Goal: Task Accomplishment & Management: Complete application form

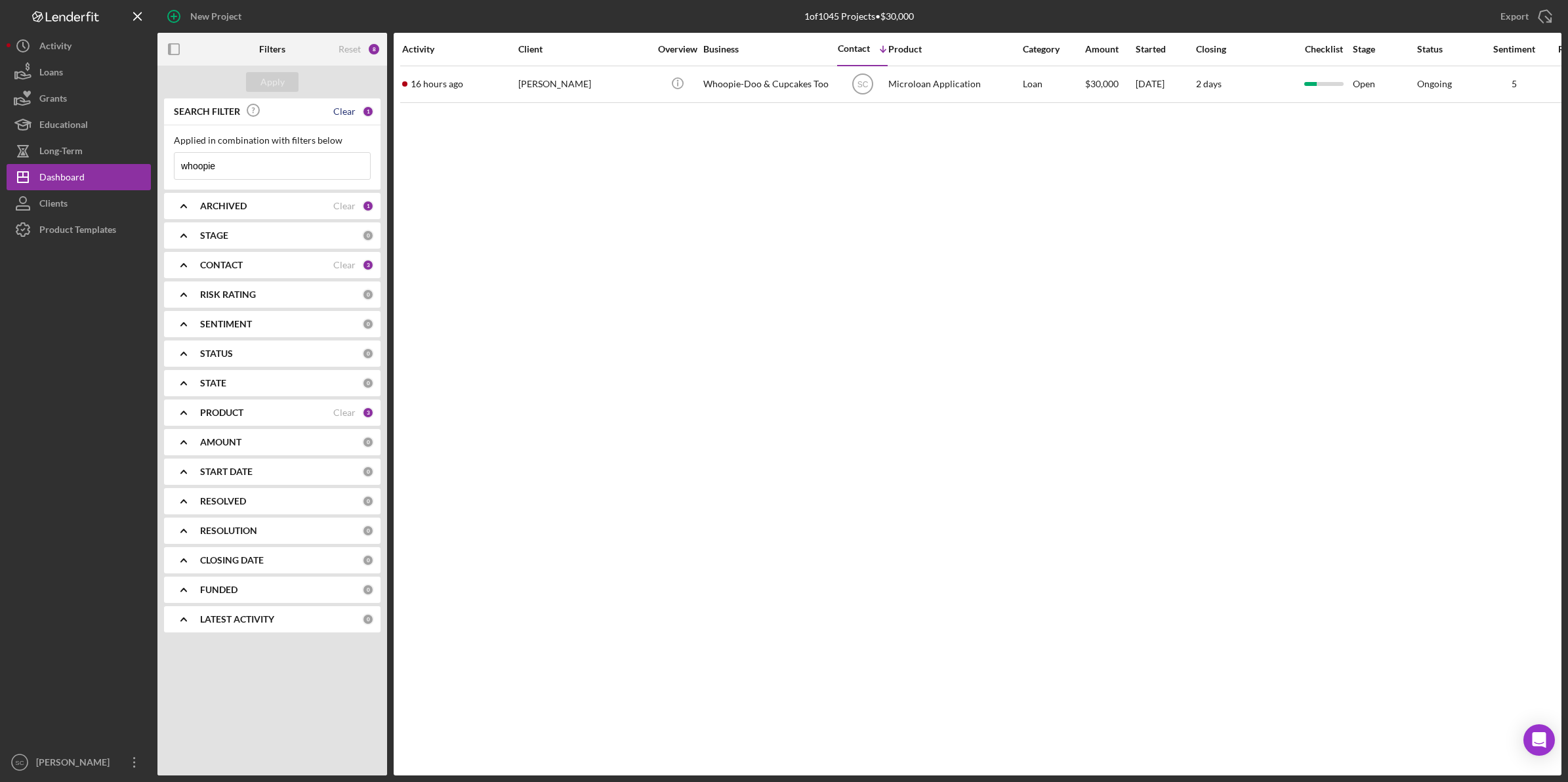
click at [352, 109] on div "Clear" at bounding box center [345, 112] width 22 height 10
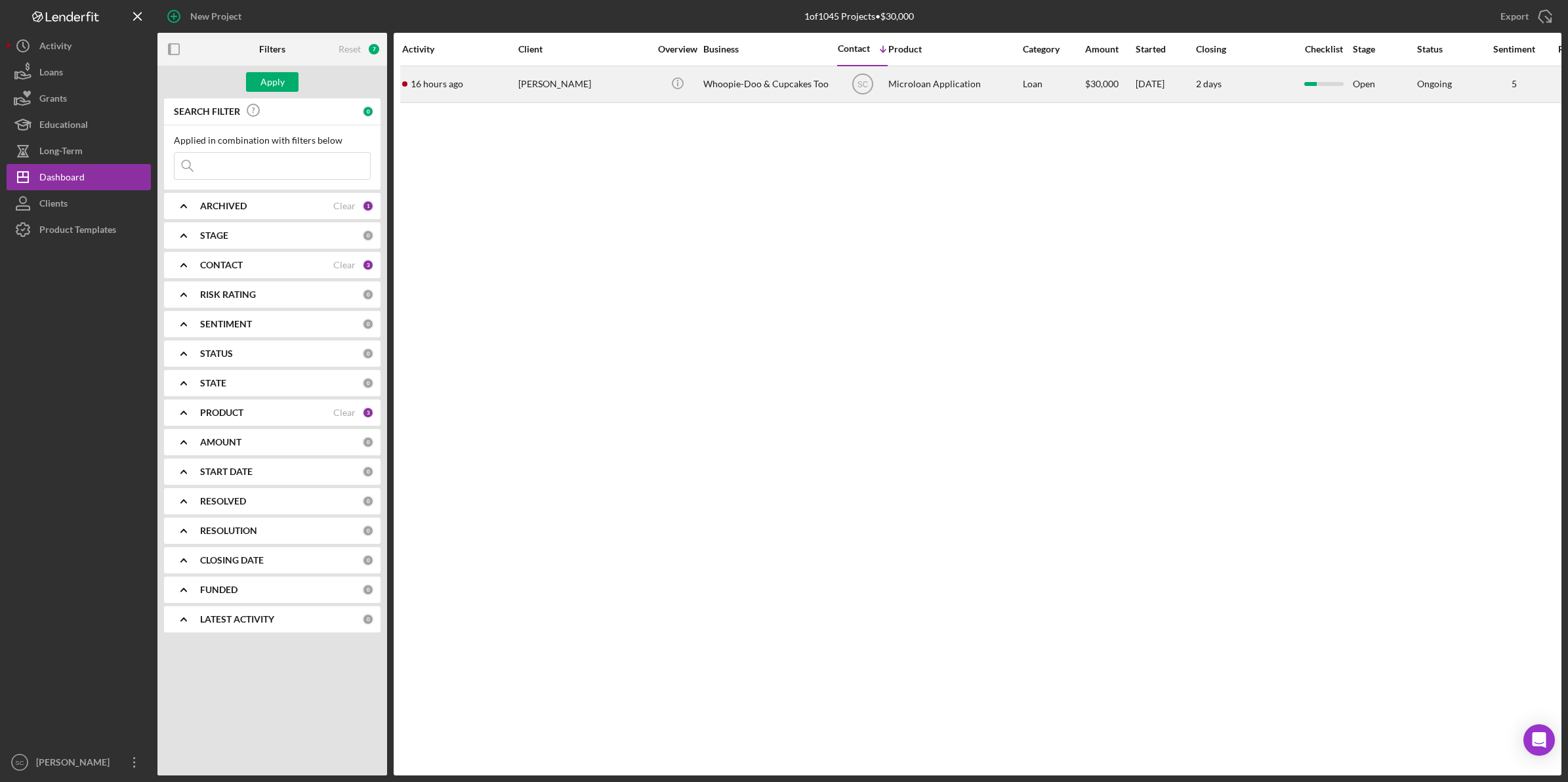
click at [495, 70] on div "16 hours ago [PERSON_NAME]" at bounding box center [459, 84] width 115 height 35
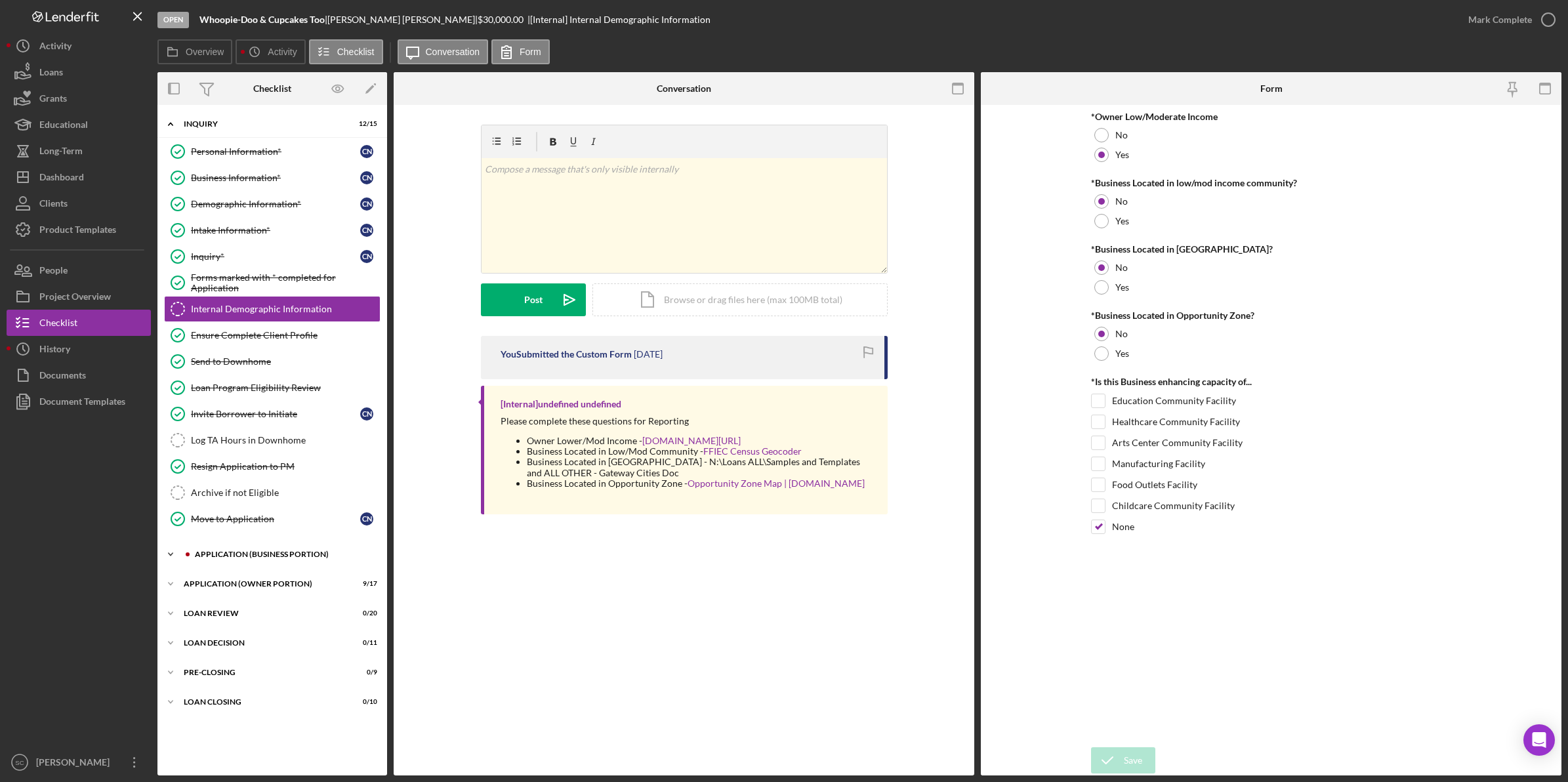
click at [248, 559] on div "APPLICATION (BUSINESS PORTION)" at bounding box center [283, 554] width 176 height 8
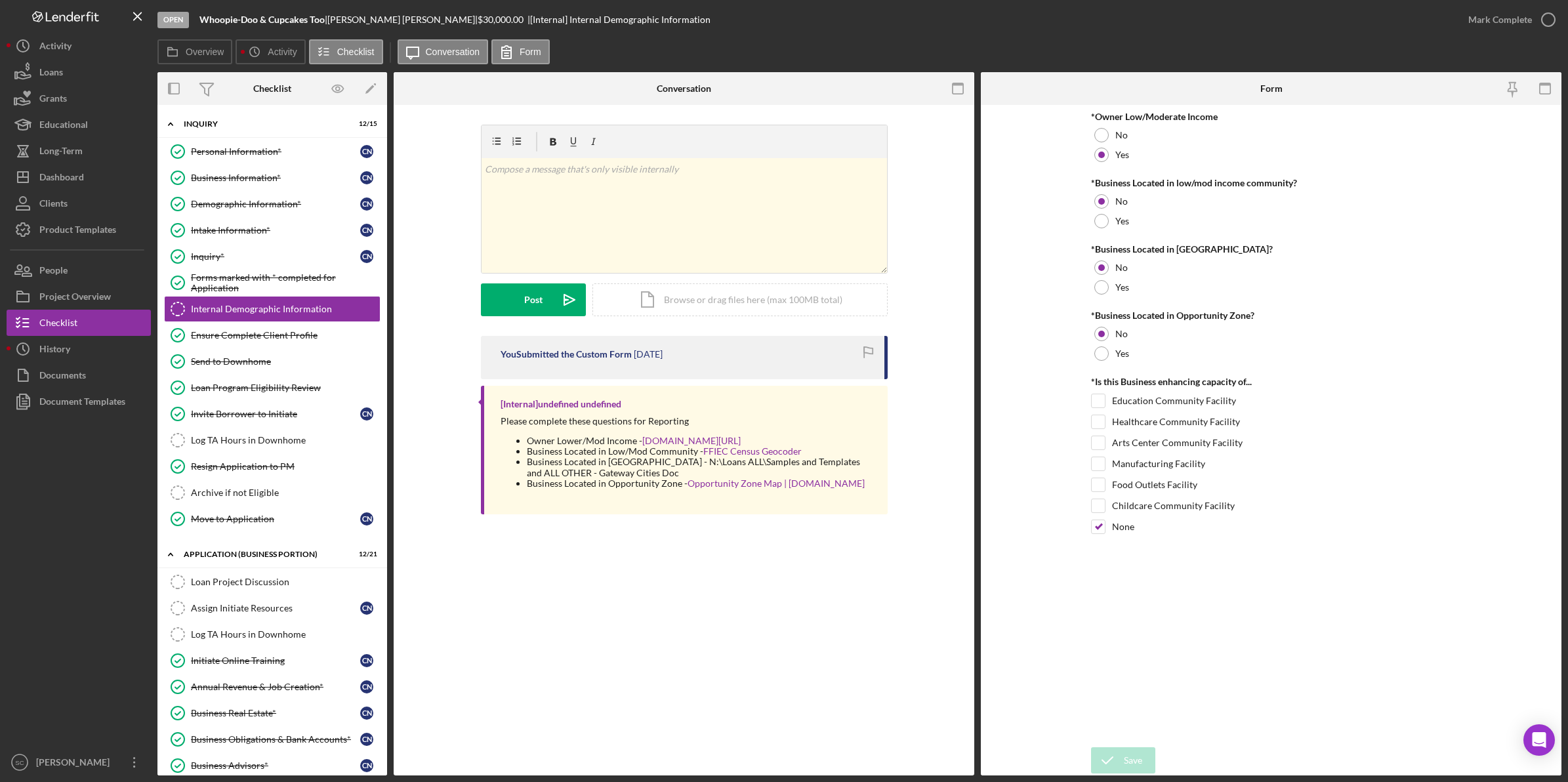
click at [1124, 671] on div "*Owner Low/Moderate Income No Yes *Business Located in low/mod income community…" at bounding box center [1271, 426] width 361 height 629
click at [1517, 19] on div "Mark Complete" at bounding box center [1500, 19] width 63 height 26
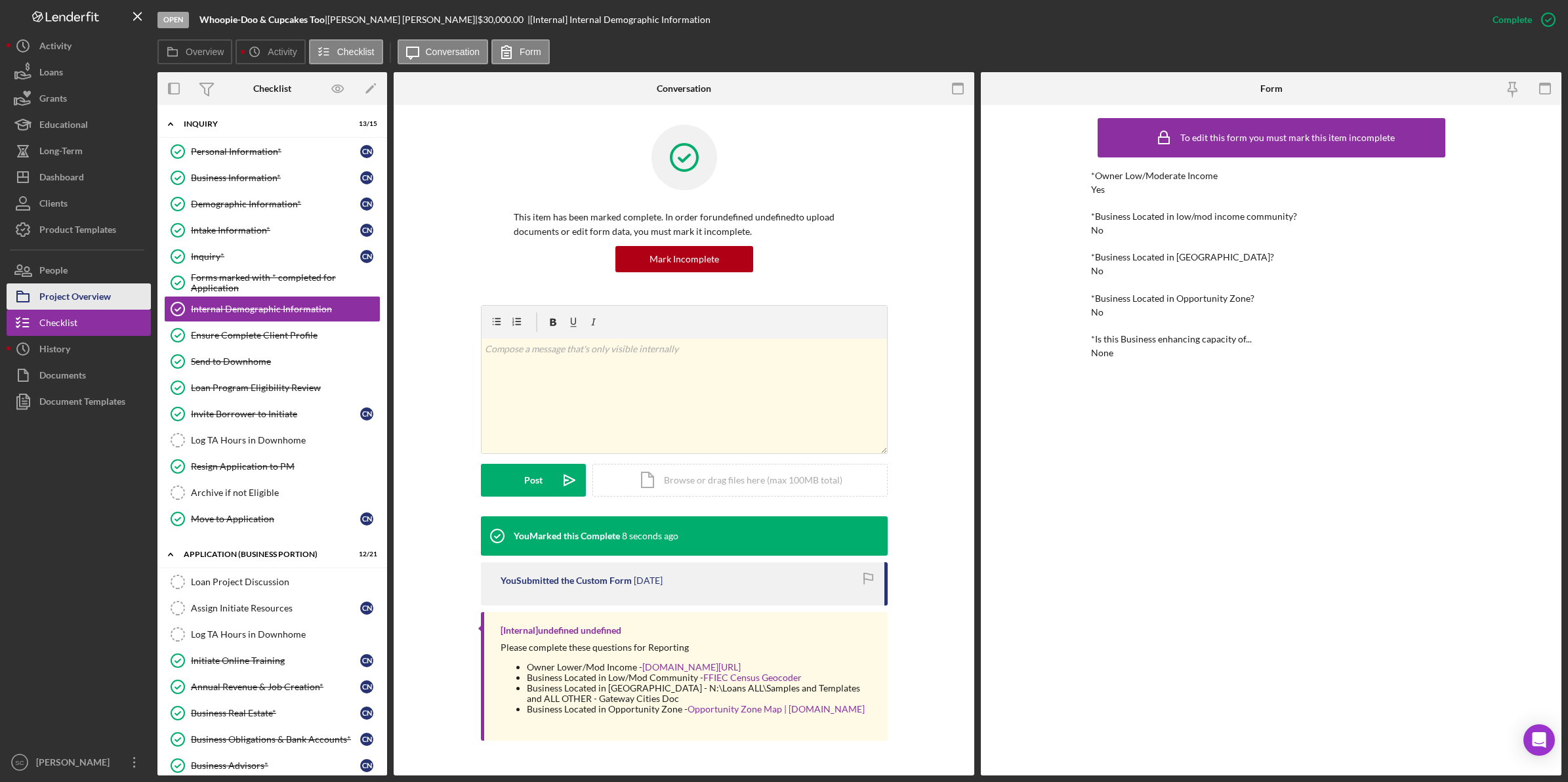
click at [118, 304] on button "Project Overview" at bounding box center [79, 296] width 144 height 26
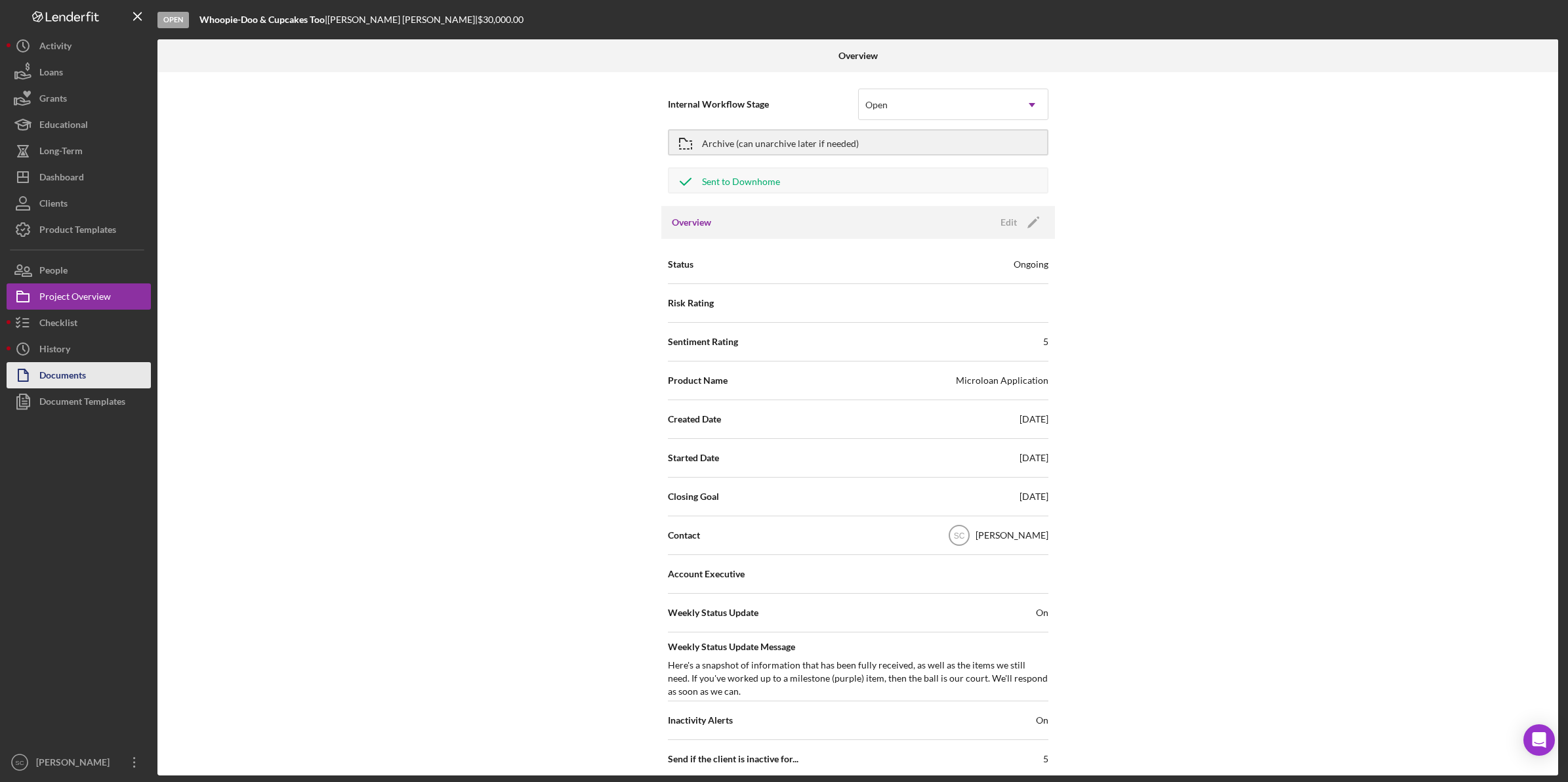
click at [66, 375] on div "Documents" at bounding box center [63, 377] width 47 height 30
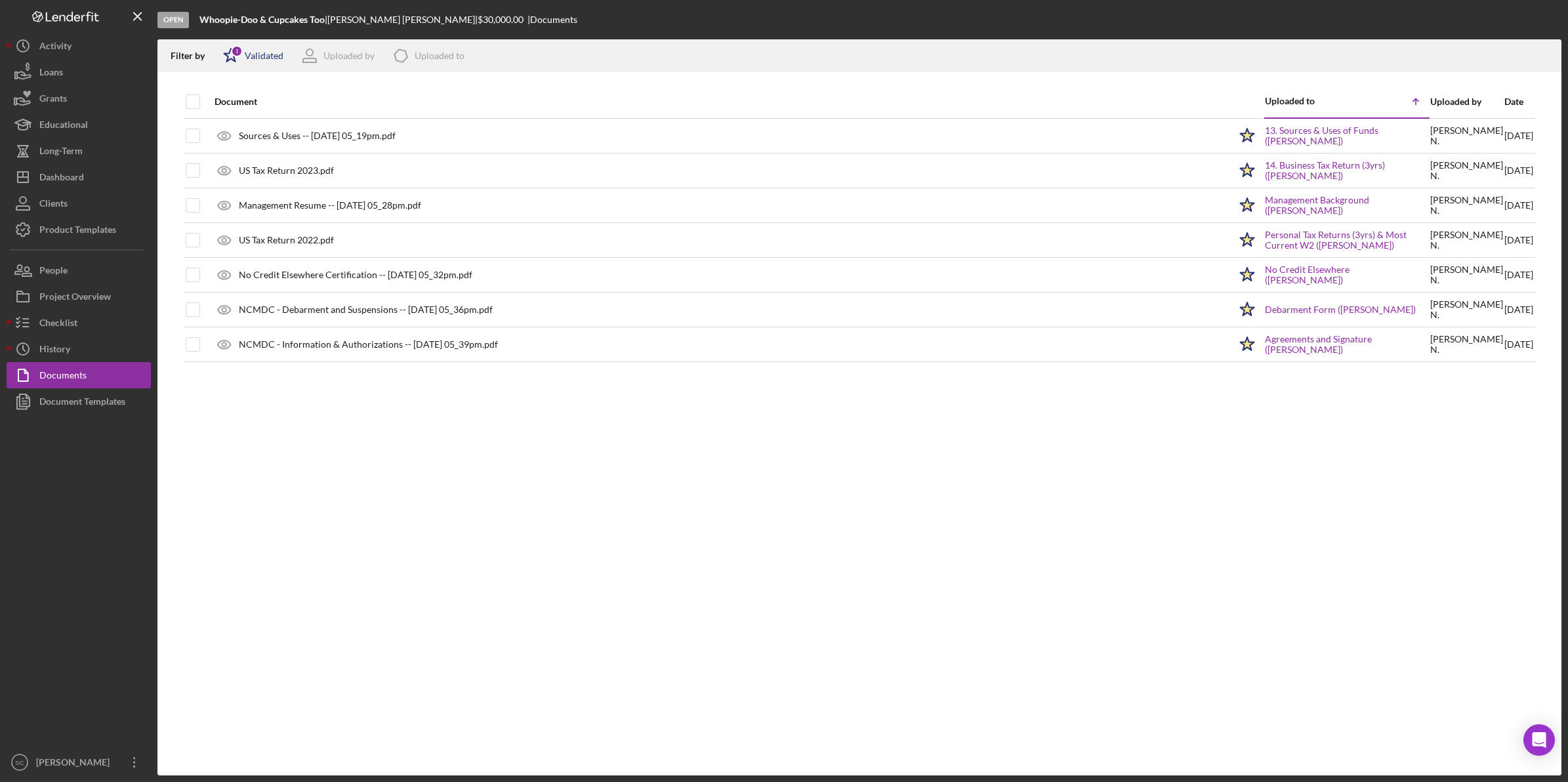
click at [241, 52] on div "1" at bounding box center [237, 51] width 12 height 12
click at [229, 124] on input "checkbox" at bounding box center [230, 125] width 13 height 13
checkbox input "true"
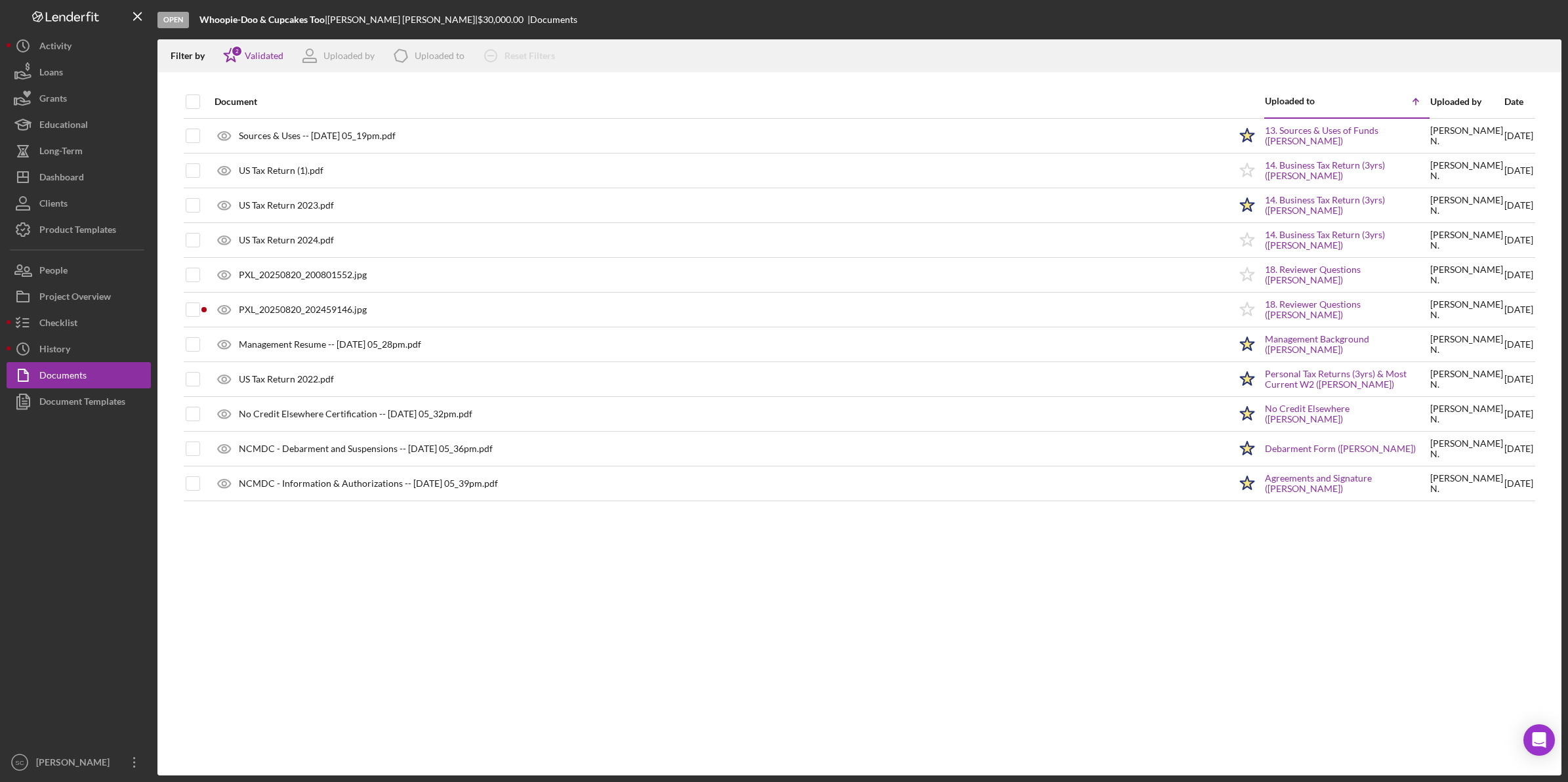
click at [577, 22] on div "Open Whoopie-Doo & Cupcakes Too | [PERSON_NAME] | $30,000.00 | Documents" at bounding box center [859, 19] width 1404 height 39
click at [1504, 98] on div "Date" at bounding box center [1518, 102] width 29 height 10
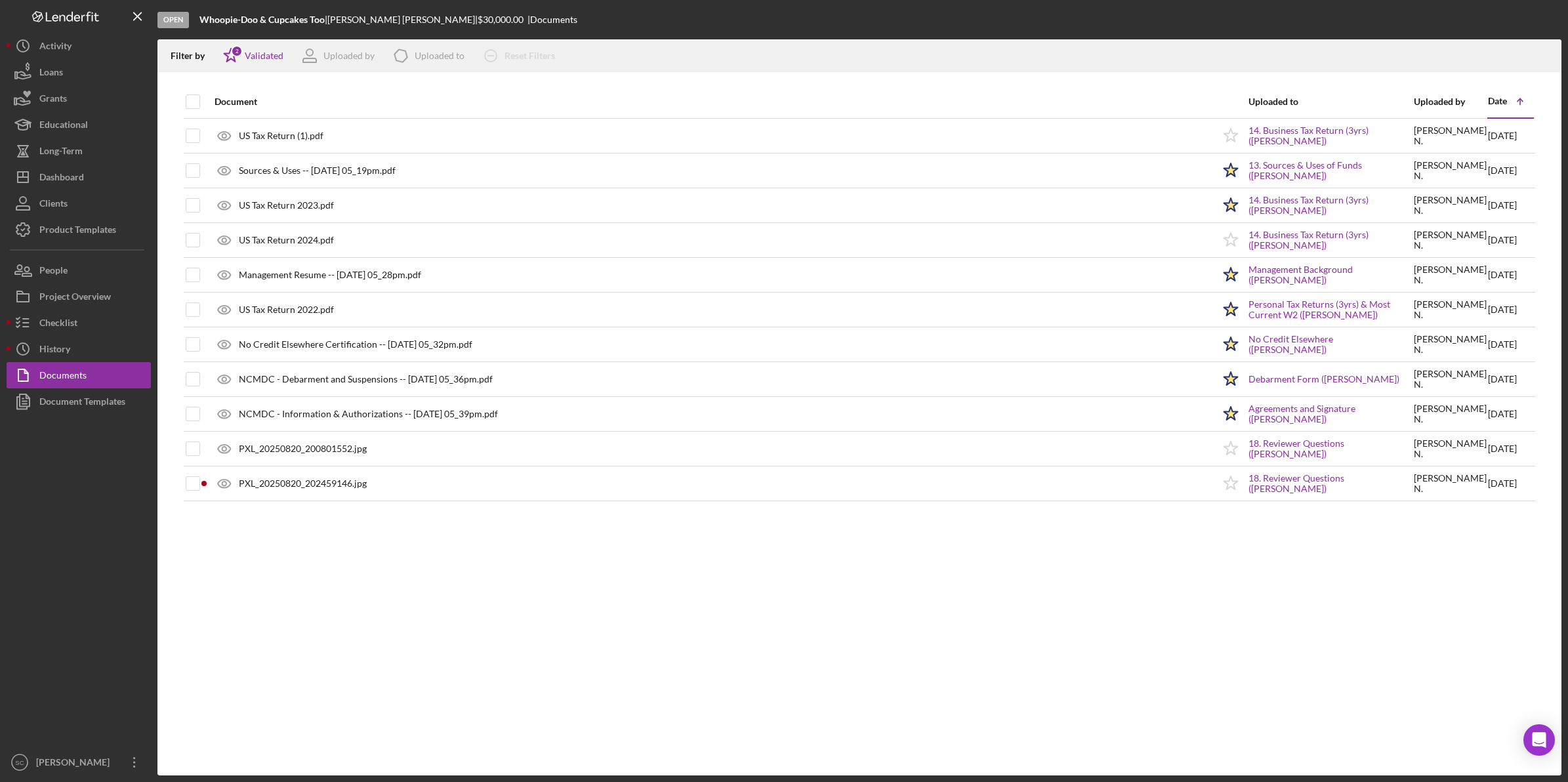
click at [1500, 98] on div "Date" at bounding box center [1497, 101] width 19 height 10
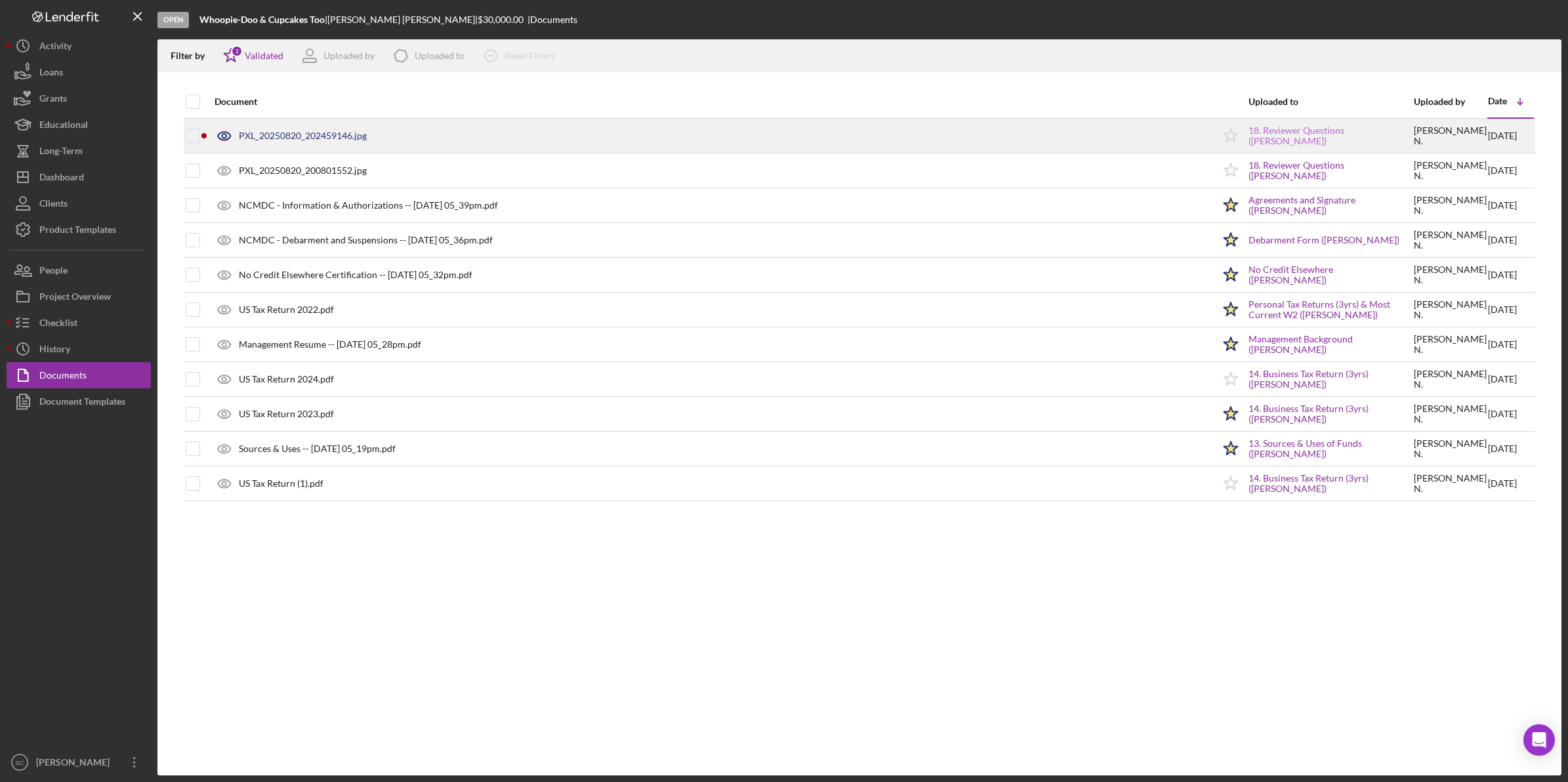
click at [1296, 128] on link "18. Reviewer Questions ([PERSON_NAME])" at bounding box center [1330, 136] width 164 height 21
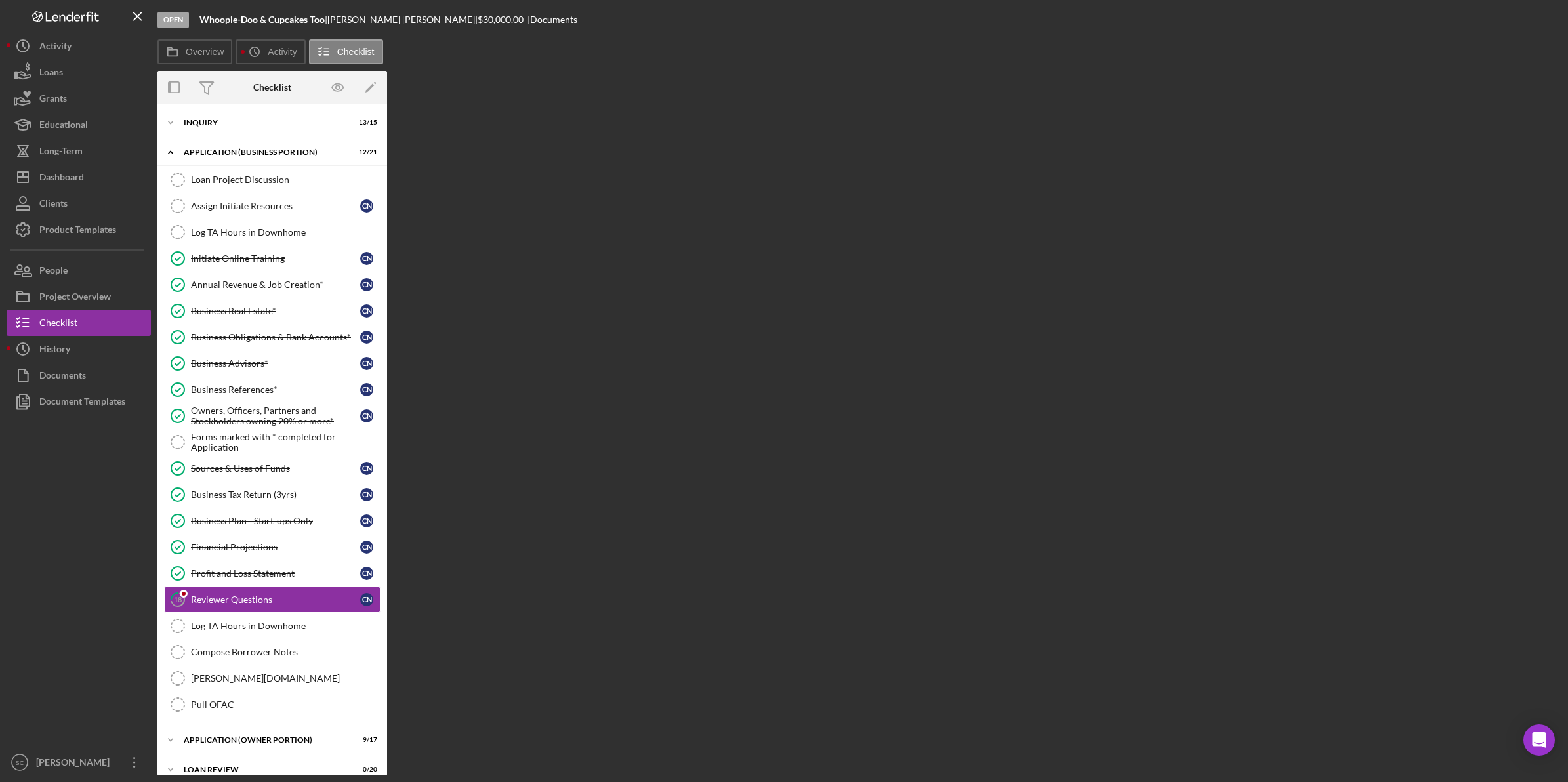
scroll to position [109, 0]
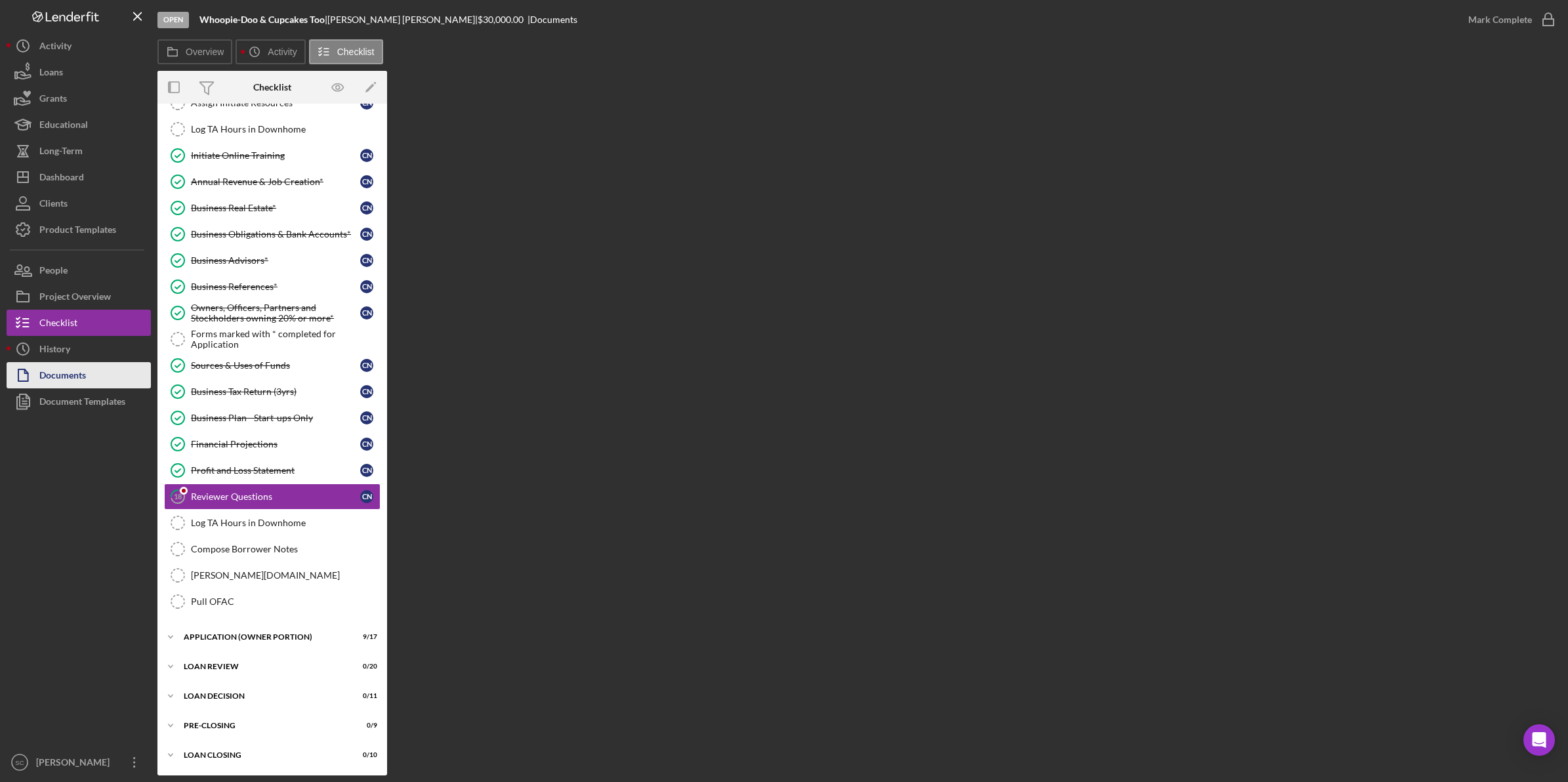
click at [93, 379] on button "Documents" at bounding box center [79, 375] width 144 height 26
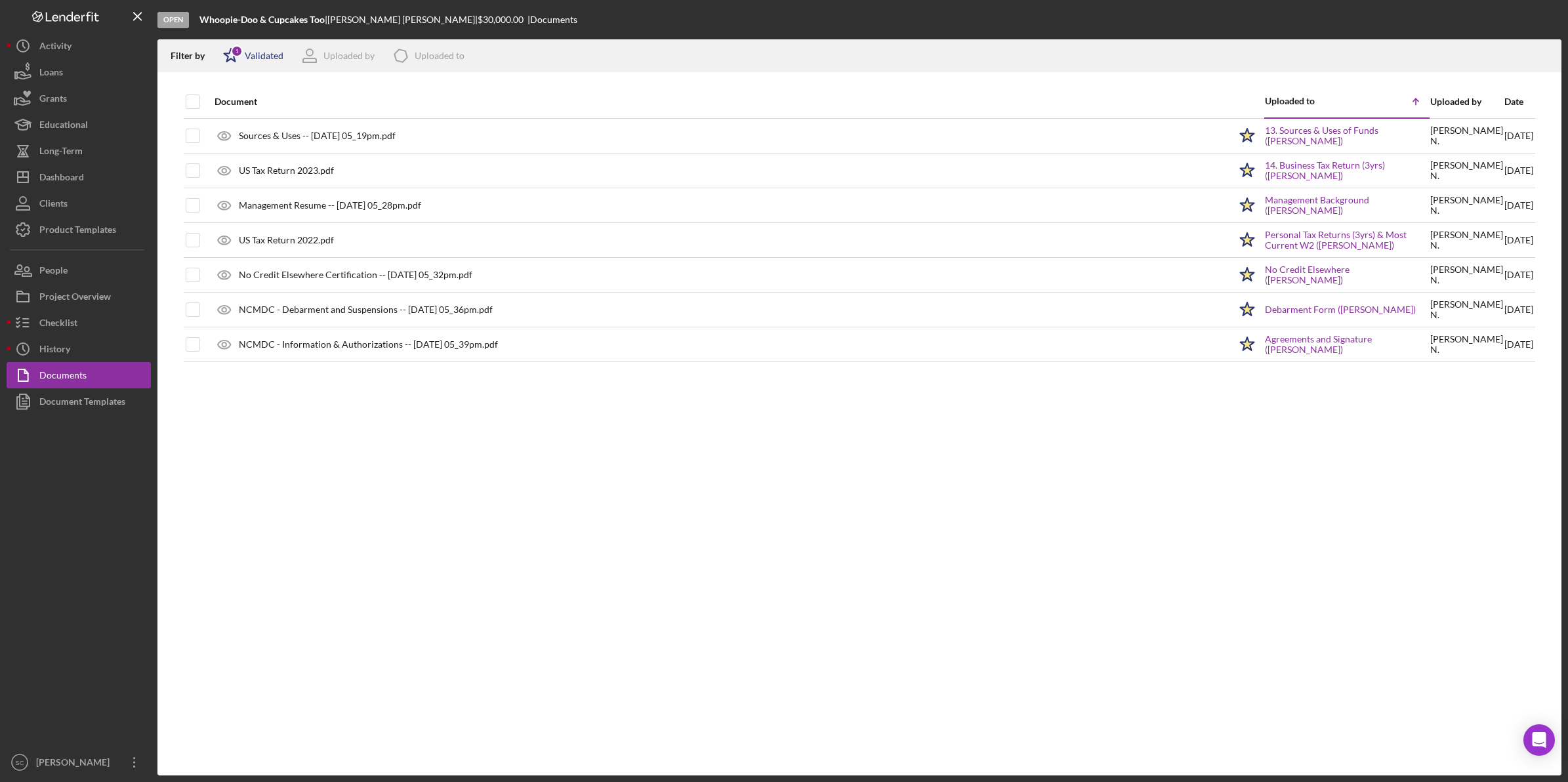
click at [268, 53] on div "Validated" at bounding box center [264, 56] width 39 height 10
click at [232, 126] on input "checkbox" at bounding box center [230, 125] width 13 height 13
checkbox input "true"
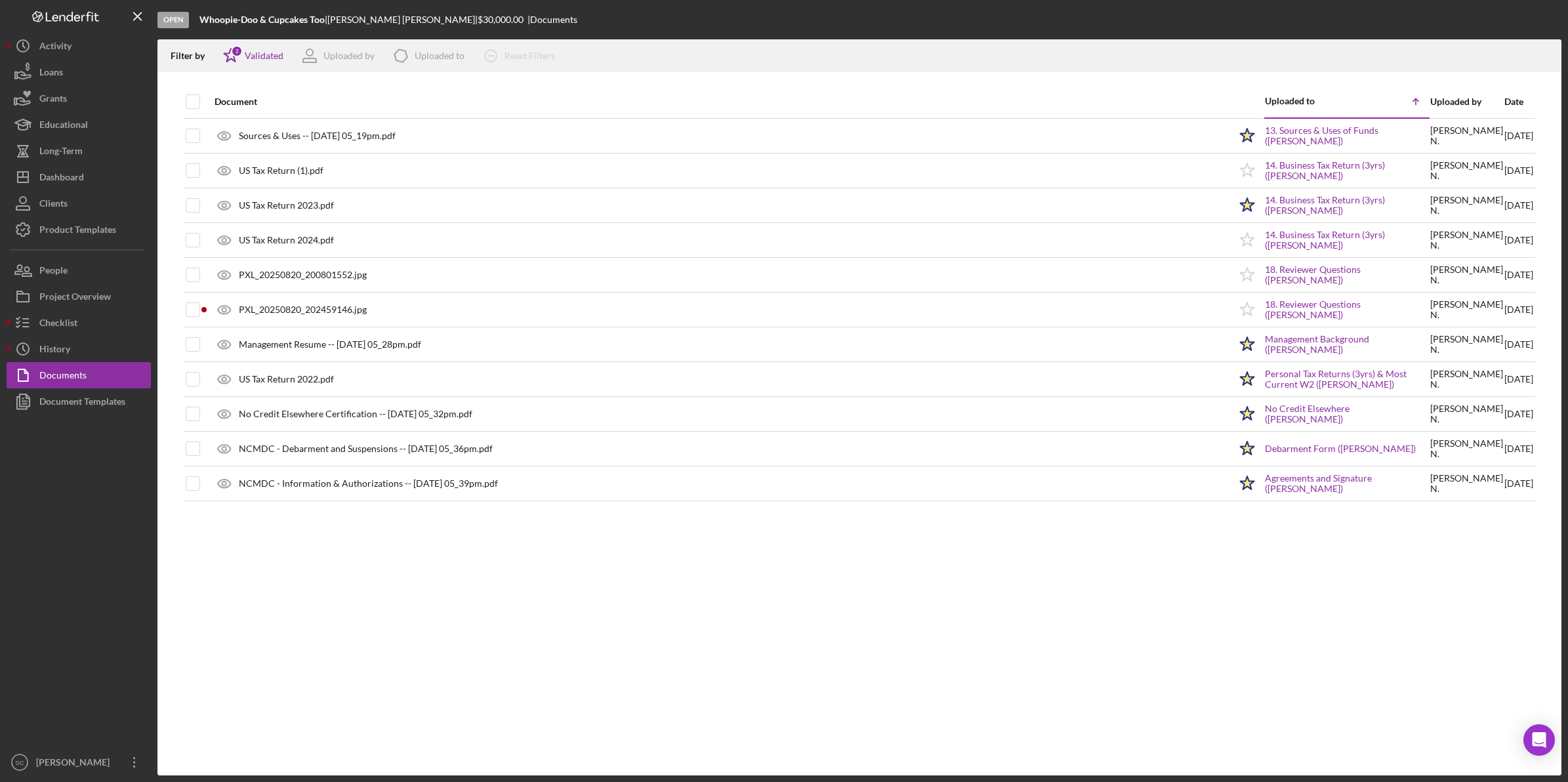
click at [257, 579] on div "Document Uploaded to Icon/Table Sort Arrow Uploaded by Date Sources & Uses -- […" at bounding box center [859, 430] width 1404 height 690
click at [1505, 102] on div "Date" at bounding box center [1518, 102] width 29 height 10
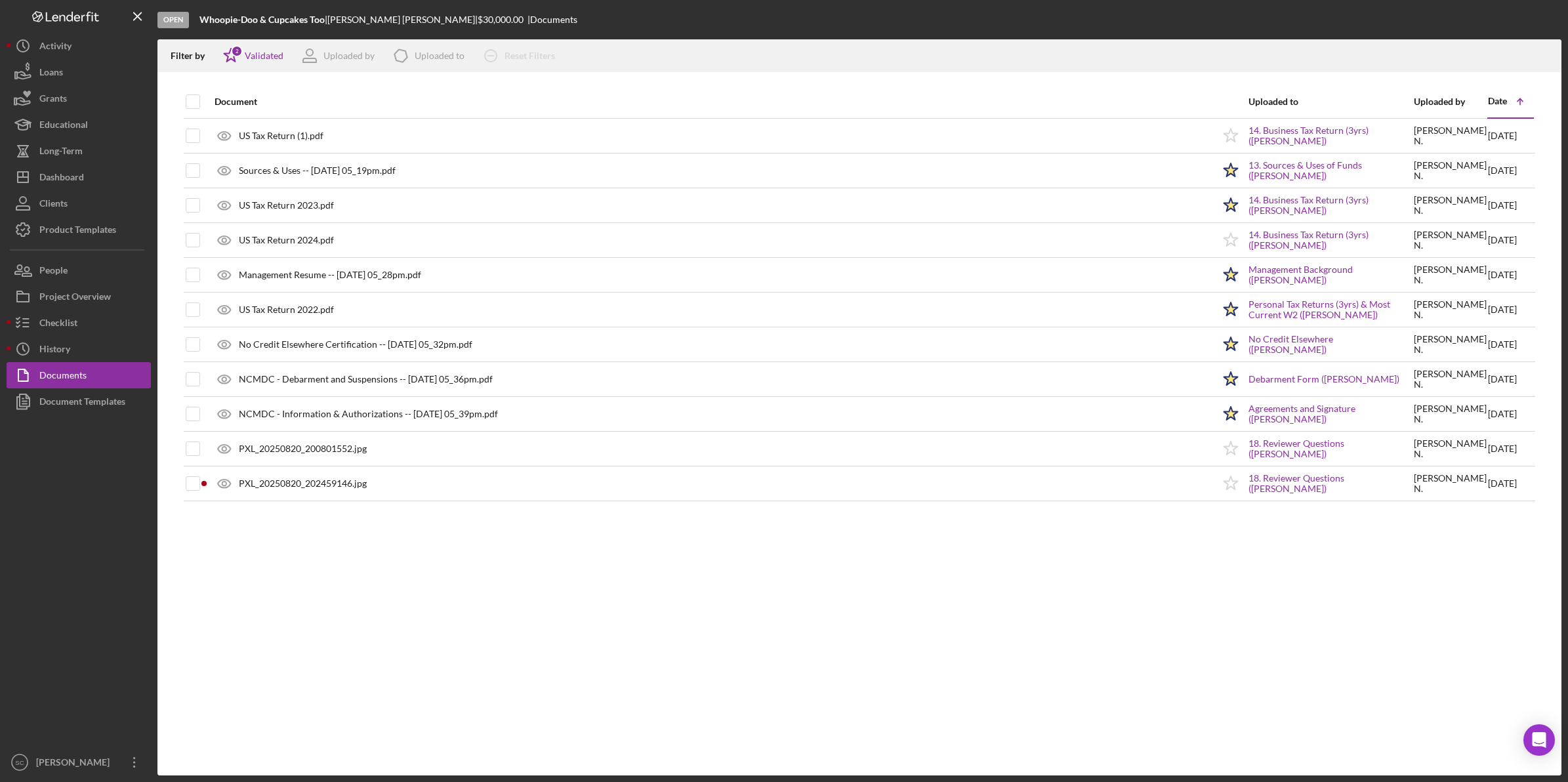
click at [1505, 102] on div "Date" at bounding box center [1497, 101] width 19 height 10
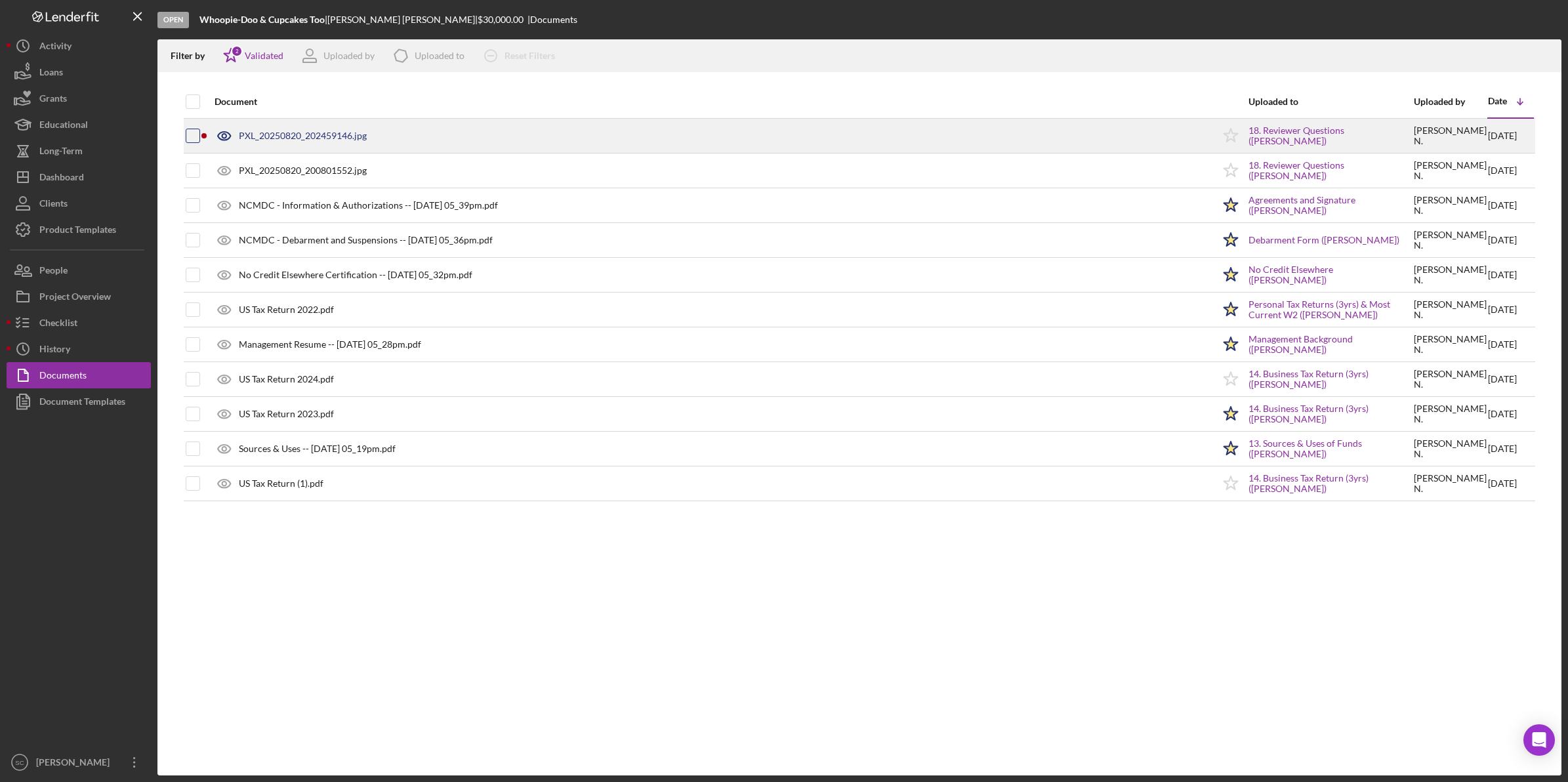
click at [199, 136] on input "checkbox" at bounding box center [193, 136] width 13 height 13
checkbox input "true"
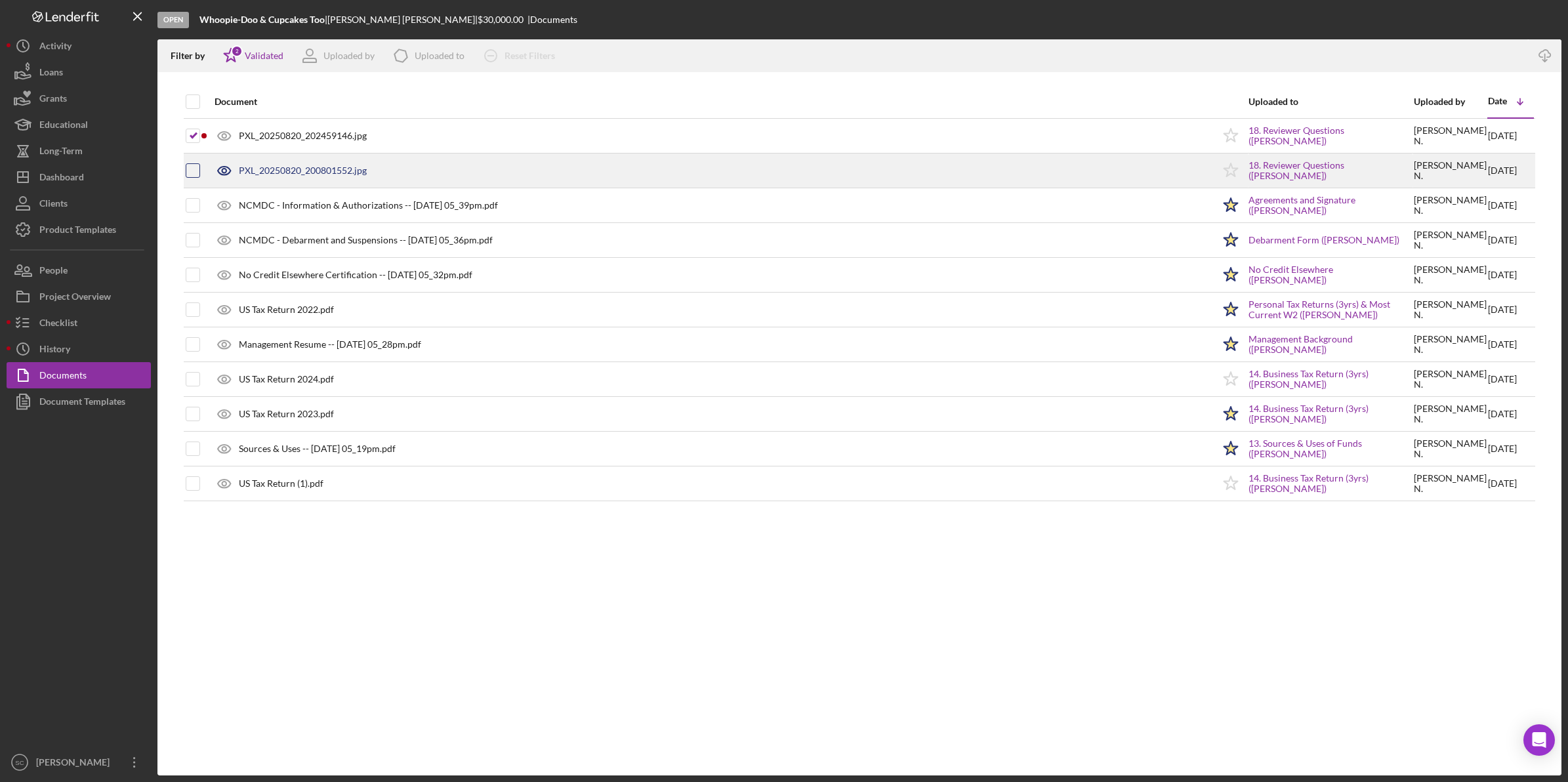
click at [189, 174] on input "checkbox" at bounding box center [193, 171] width 13 height 13
checkbox input "true"
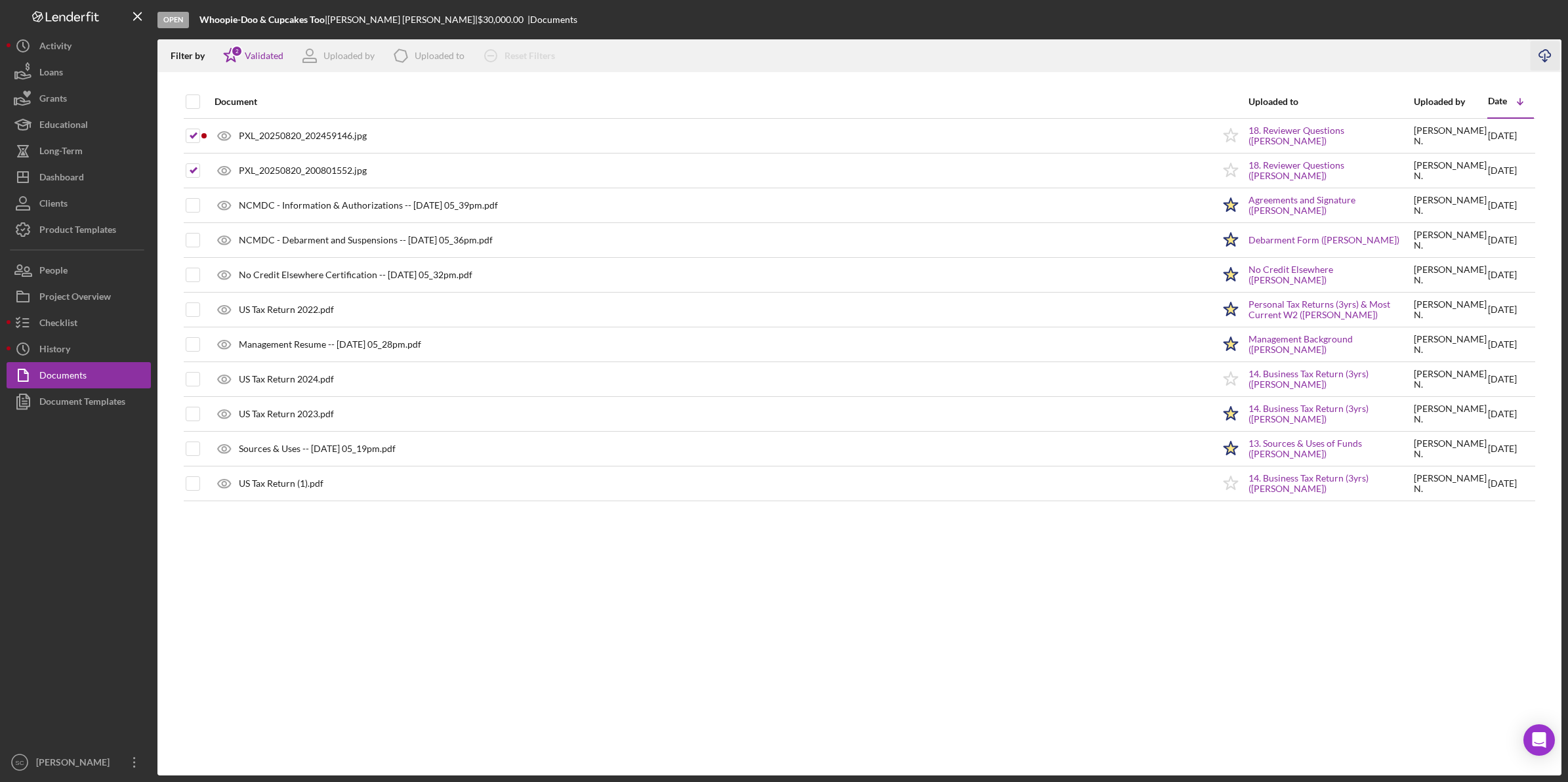
click at [1545, 57] on line "button" at bounding box center [1545, 57] width 0 height 7
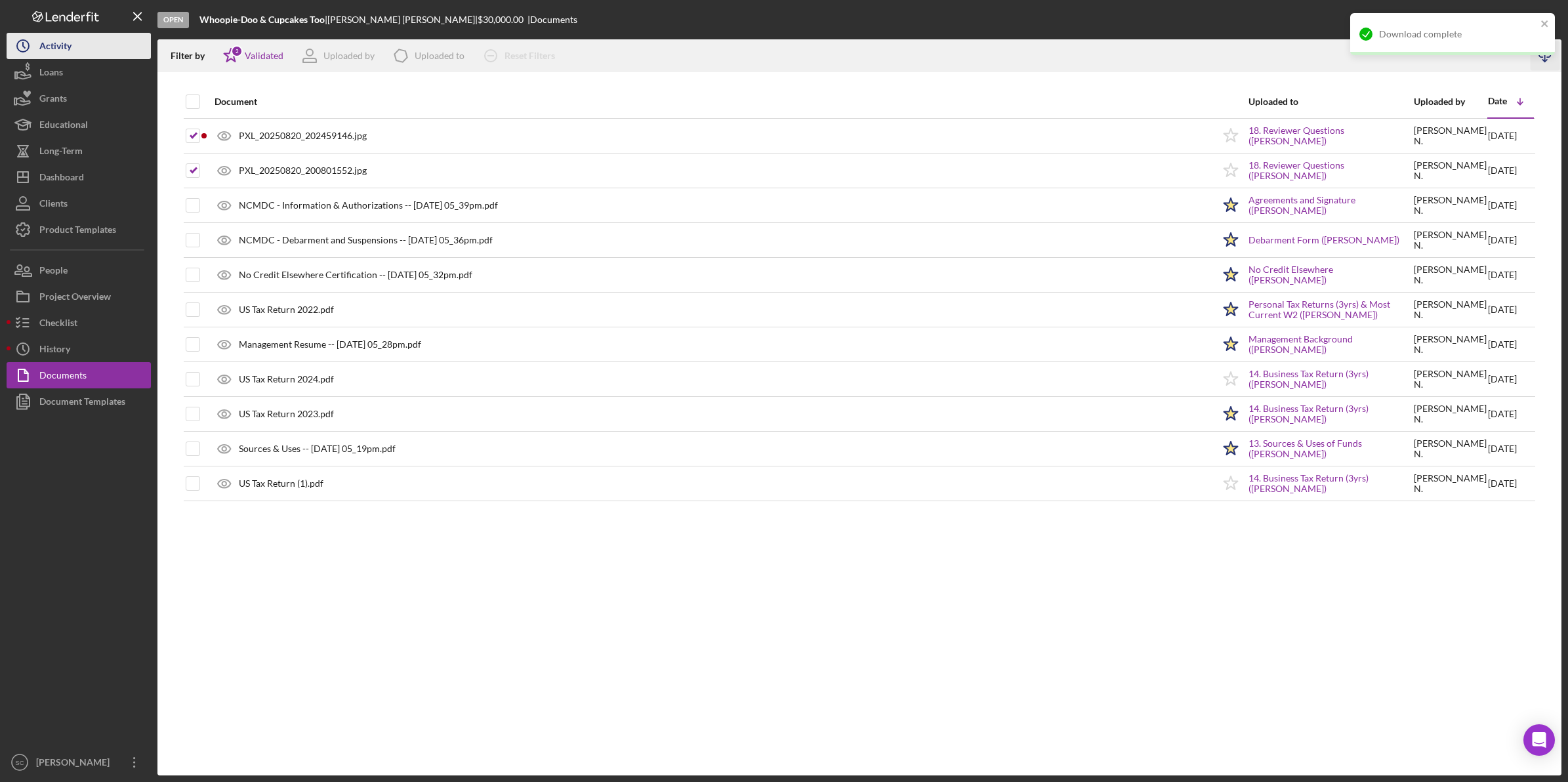
click at [71, 43] on div "Activity" at bounding box center [55, 48] width 32 height 30
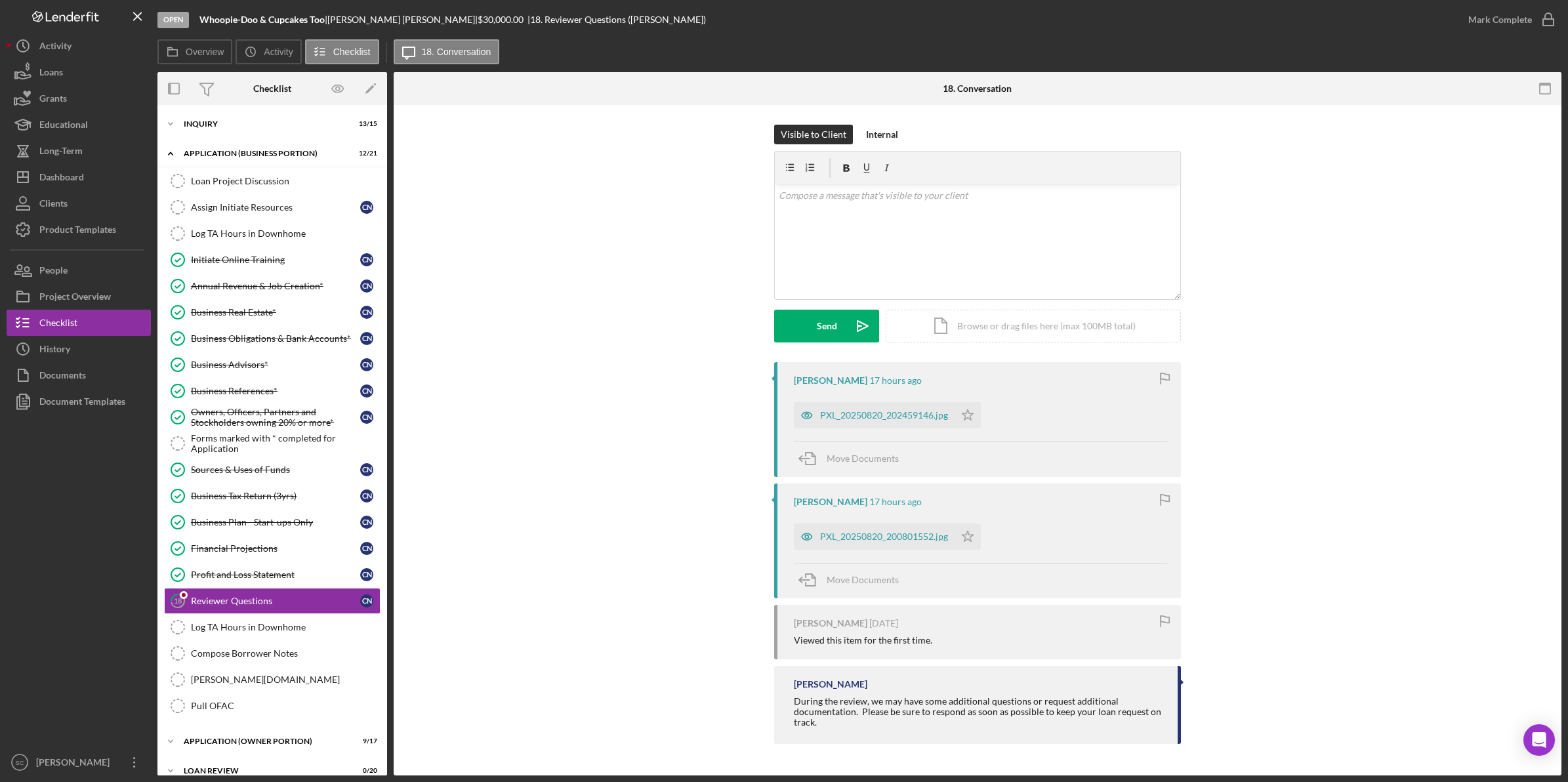
scroll to position [110, 0]
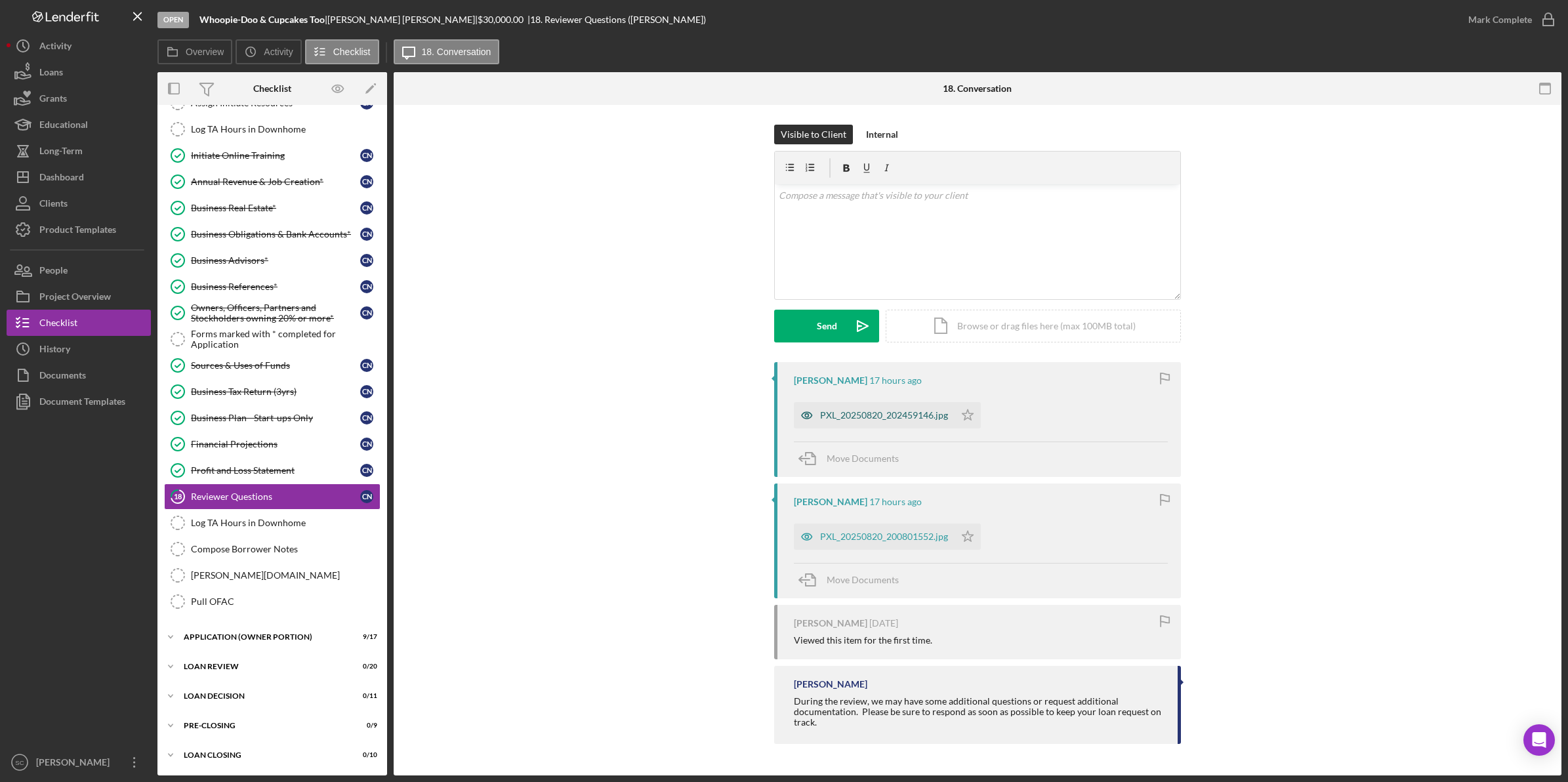
click at [871, 422] on div "PXL_20250820_202459146.jpg" at bounding box center [874, 415] width 161 height 26
